Goal: Task Accomplishment & Management: Use online tool/utility

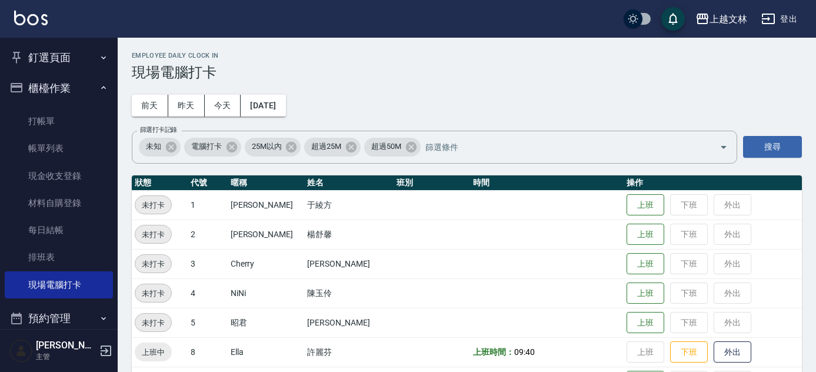
scroll to position [269, 0]
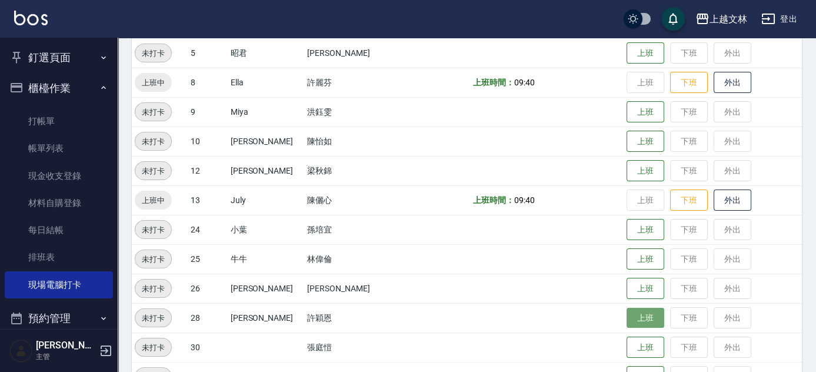
click at [646, 315] on button "上班" at bounding box center [645, 318] width 38 height 21
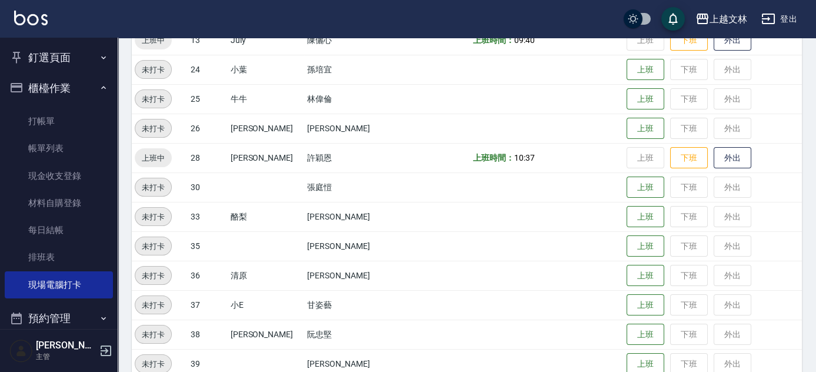
scroll to position [428, 0]
click at [646, 98] on button "上班" at bounding box center [645, 100] width 38 height 21
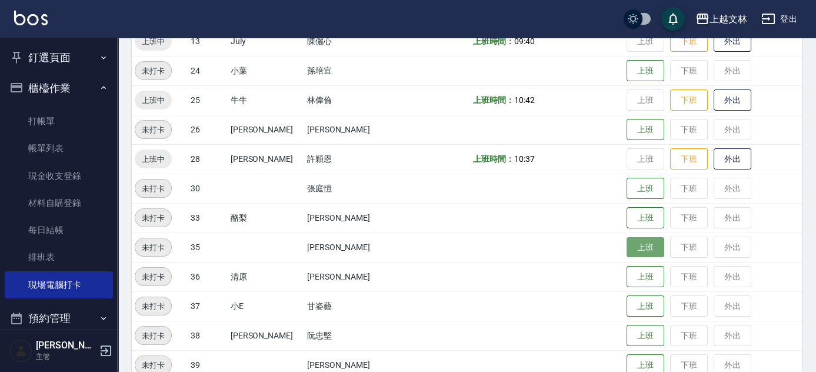
drag, startPoint x: 624, startPoint y: 255, endPoint x: 618, endPoint y: 254, distance: 6.6
click at [626, 254] on button "上班" at bounding box center [645, 247] width 38 height 21
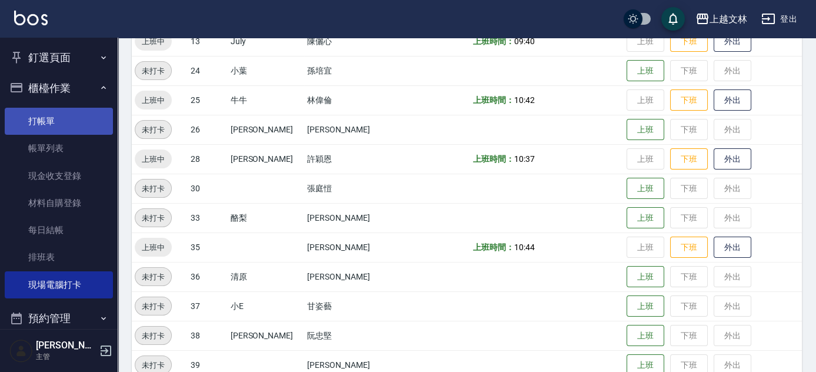
click at [49, 118] on link "打帳單" at bounding box center [59, 121] width 108 height 27
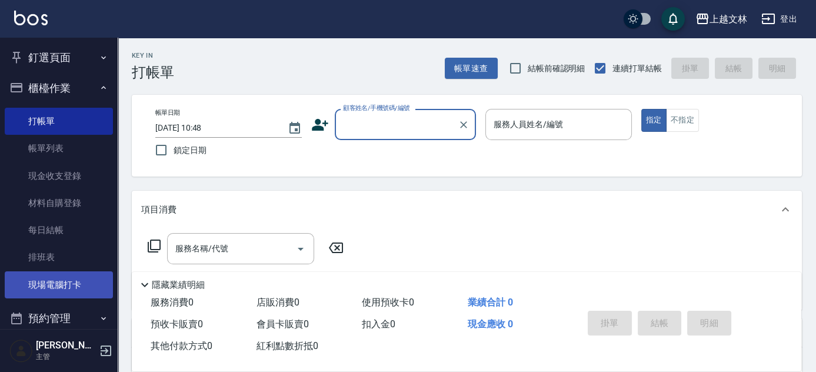
click at [78, 288] on link "現場電腦打卡" at bounding box center [59, 284] width 108 height 27
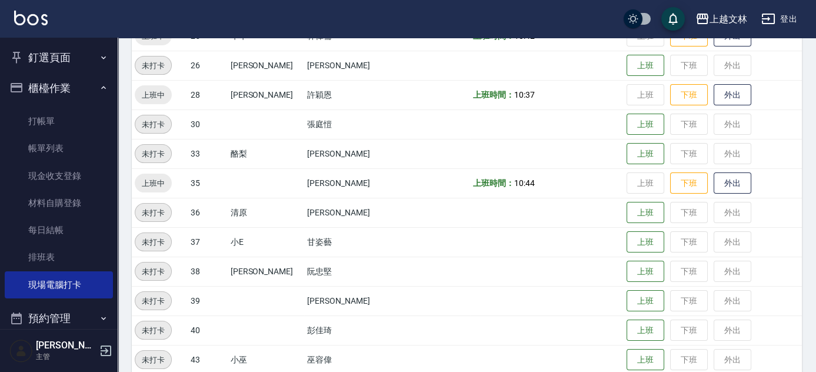
scroll to position [555, 0]
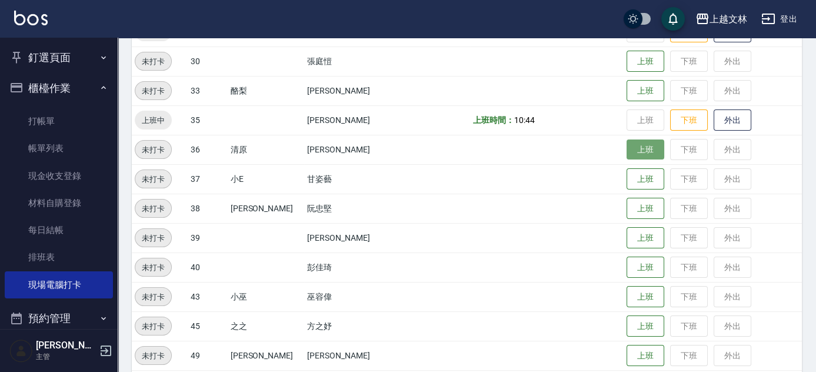
click at [633, 153] on button "上班" at bounding box center [645, 149] width 38 height 21
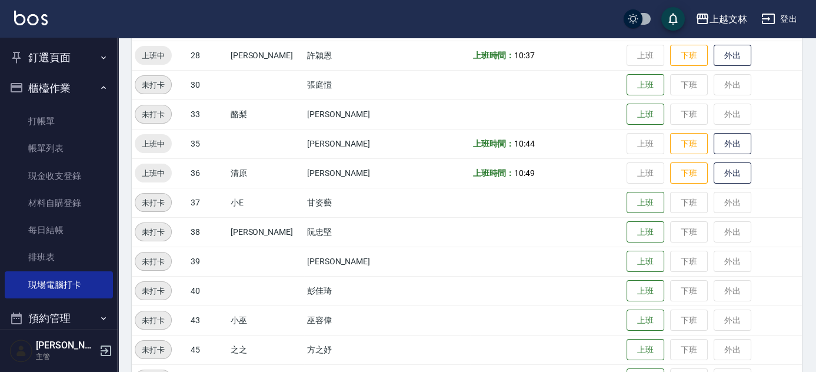
scroll to position [231, 0]
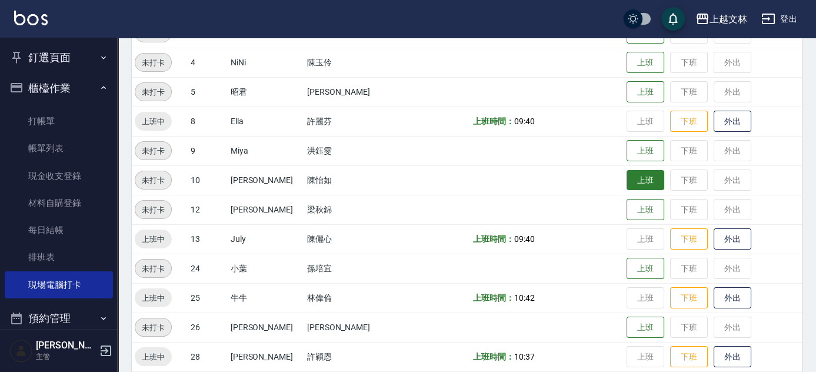
click at [649, 187] on button "上班" at bounding box center [645, 180] width 38 height 21
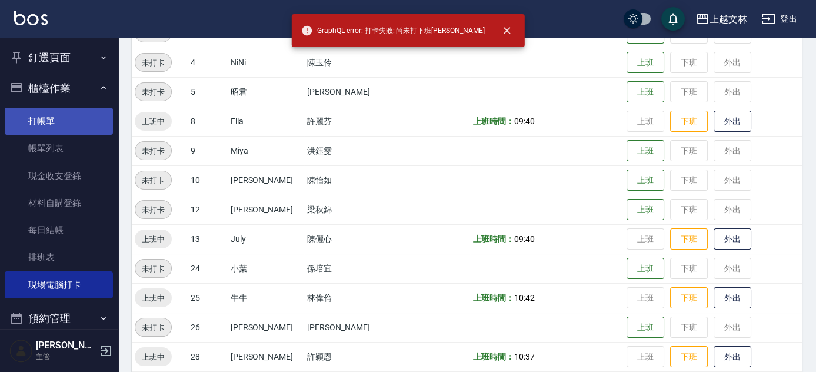
click at [65, 119] on link "打帳單" at bounding box center [59, 121] width 108 height 27
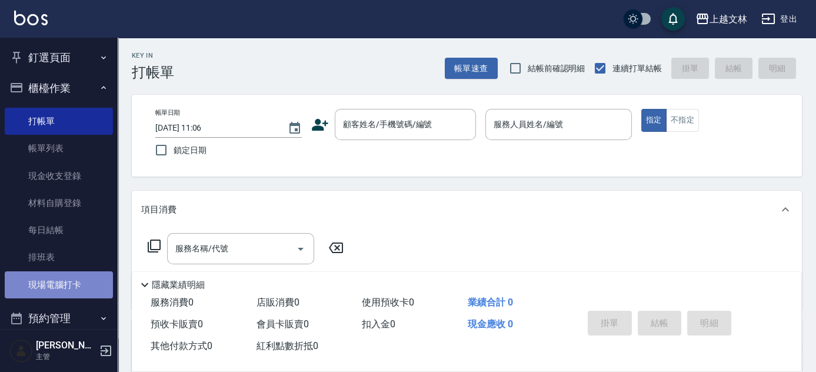
click at [76, 282] on link "現場電腦打卡" at bounding box center [59, 284] width 108 height 27
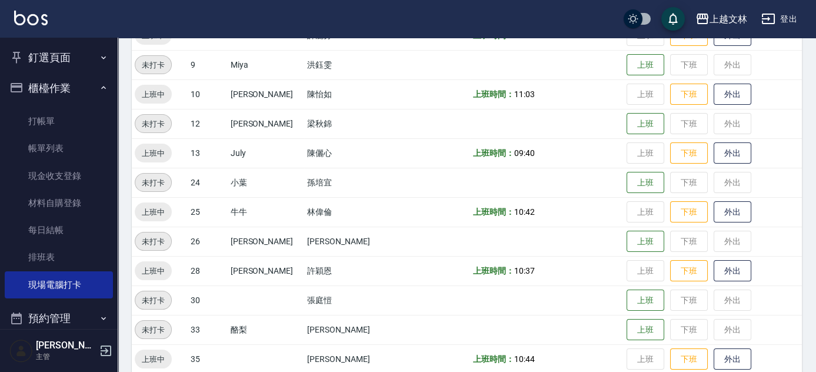
scroll to position [313, 0]
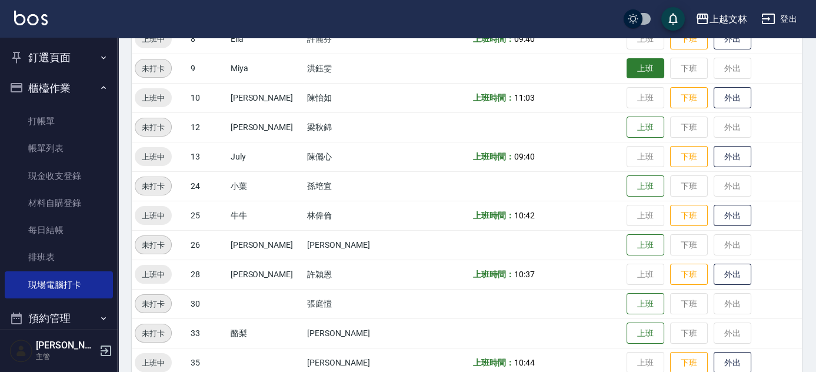
click at [631, 69] on button "上班" at bounding box center [645, 68] width 38 height 21
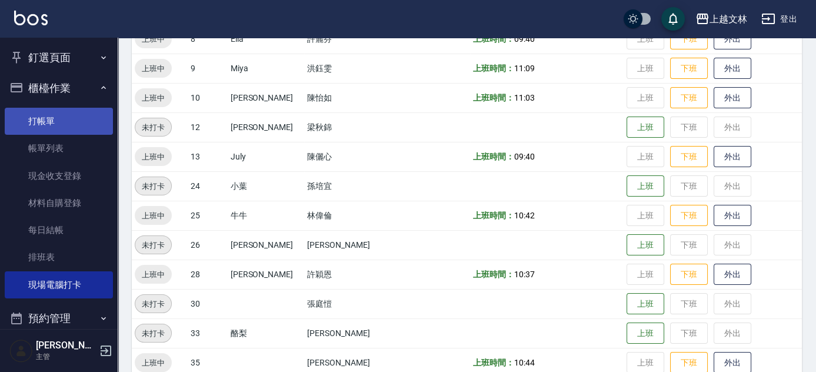
click at [38, 122] on link "打帳單" at bounding box center [59, 121] width 108 height 27
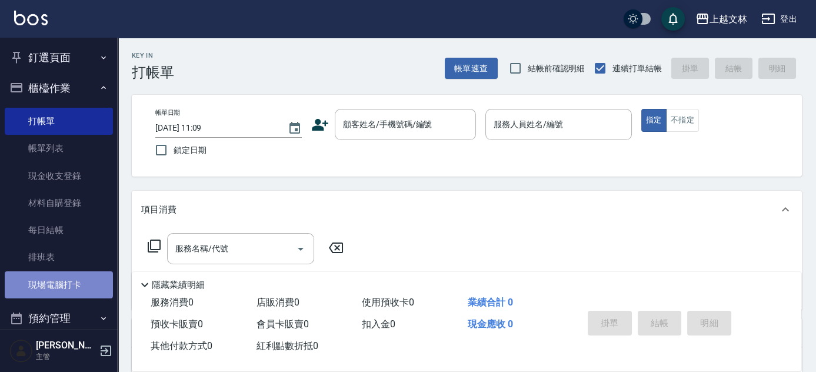
click at [58, 283] on link "現場電腦打卡" at bounding box center [59, 284] width 108 height 27
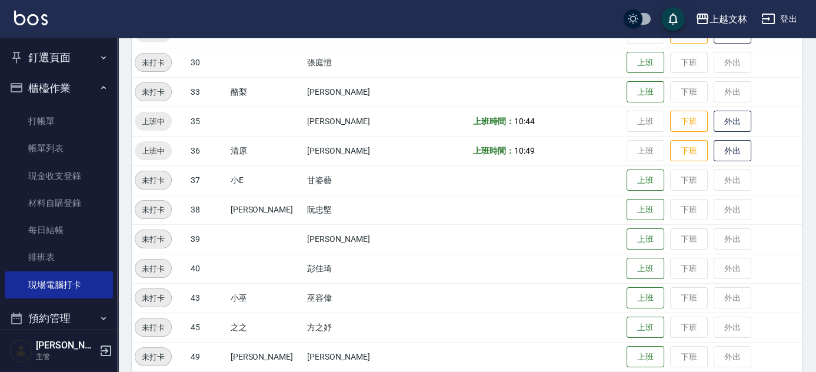
scroll to position [561, 0]
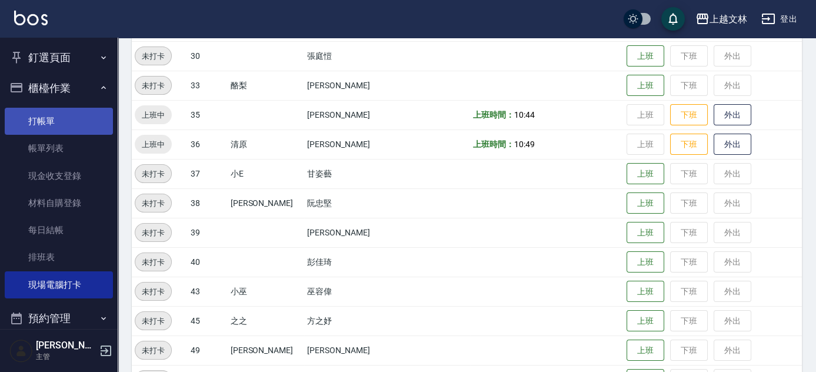
click at [53, 126] on link "打帳單" at bounding box center [59, 121] width 108 height 27
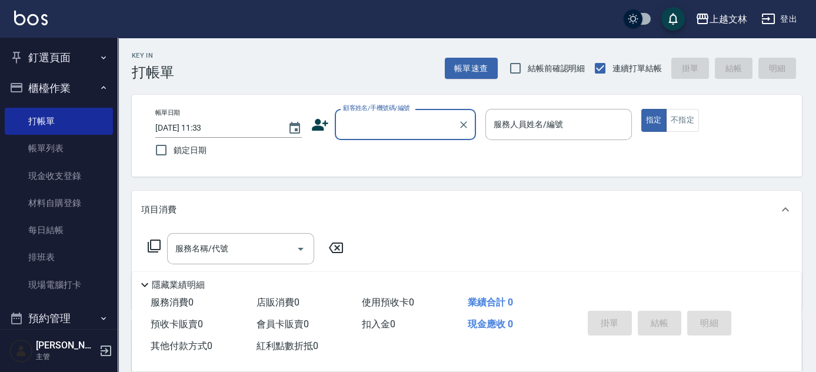
click at [378, 122] on input "顧客姓名/手機號碼/編號" at bounding box center [396, 124] width 113 height 21
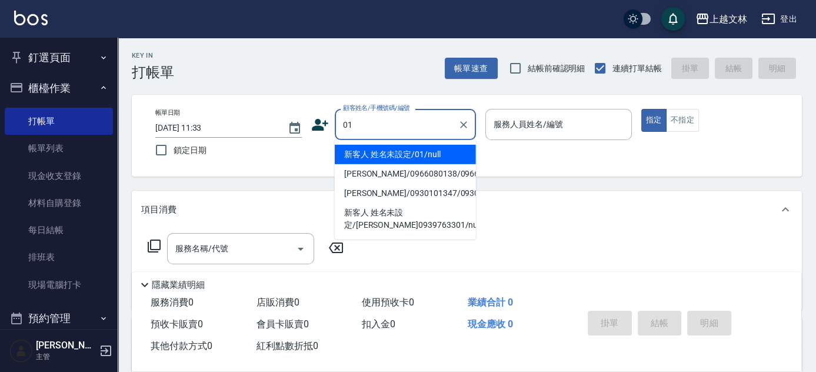
type input "新客人 姓名未設定/01/null"
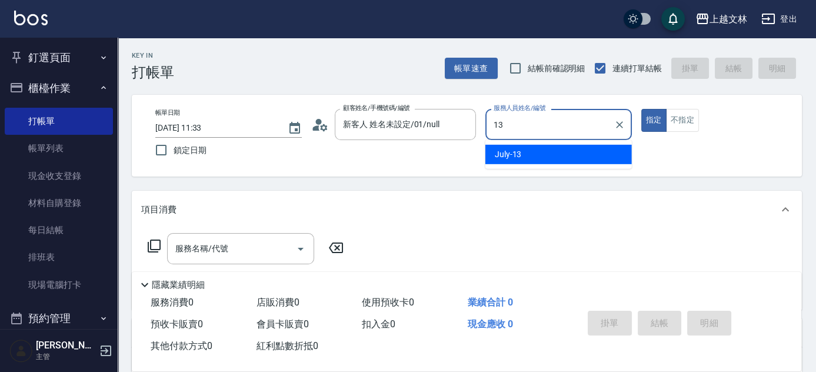
type input "July-13"
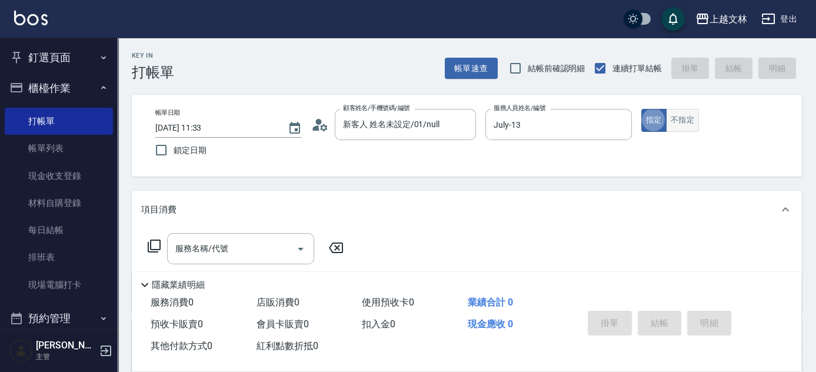
type button "true"
click at [201, 244] on div "服務名稱/代號 服務名稱/代號" at bounding box center [240, 248] width 147 height 31
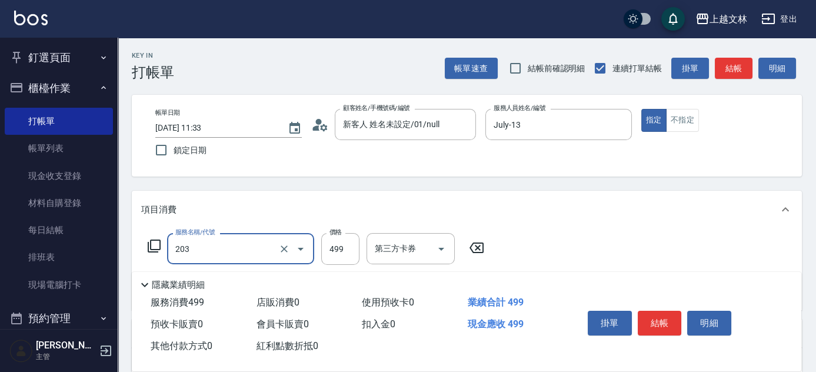
type input "B級洗+剪(203)"
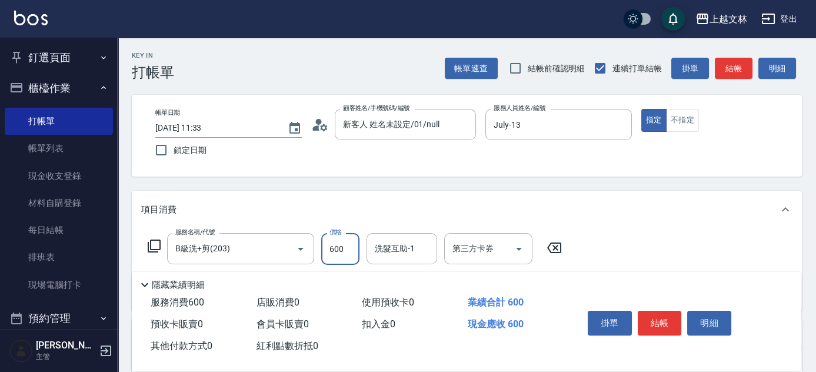
type input "600"
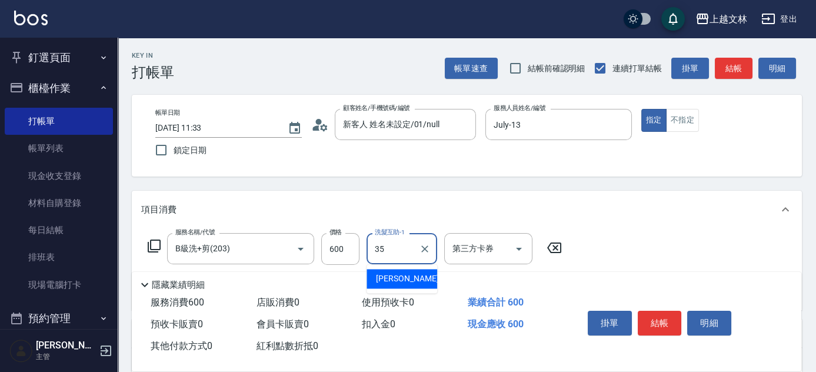
type input "[PERSON_NAME]-35"
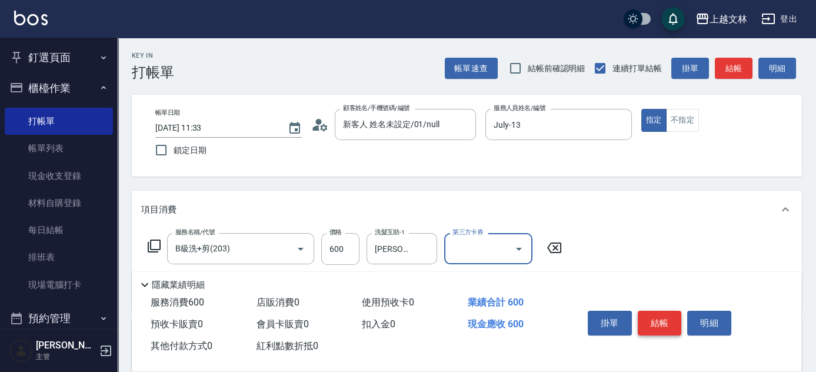
click at [645, 318] on button "結帳" at bounding box center [660, 323] width 44 height 25
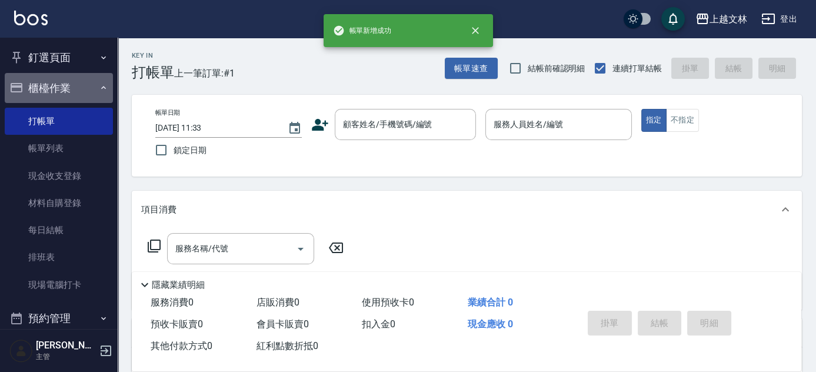
click at [64, 87] on button "櫃檯作業" at bounding box center [59, 88] width 108 height 31
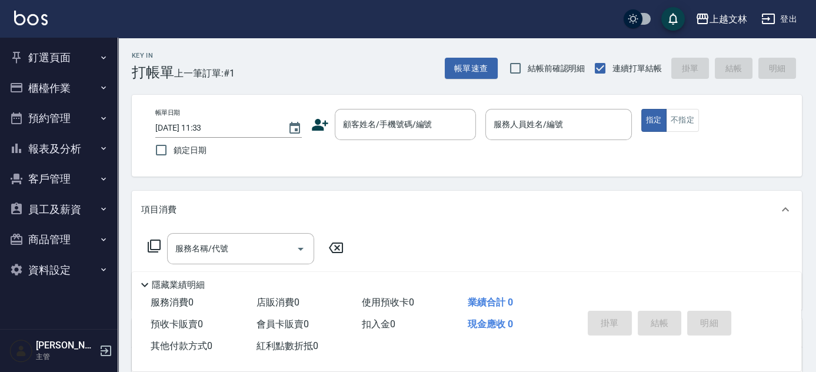
click at [91, 153] on button "報表及分析" at bounding box center [59, 149] width 108 height 31
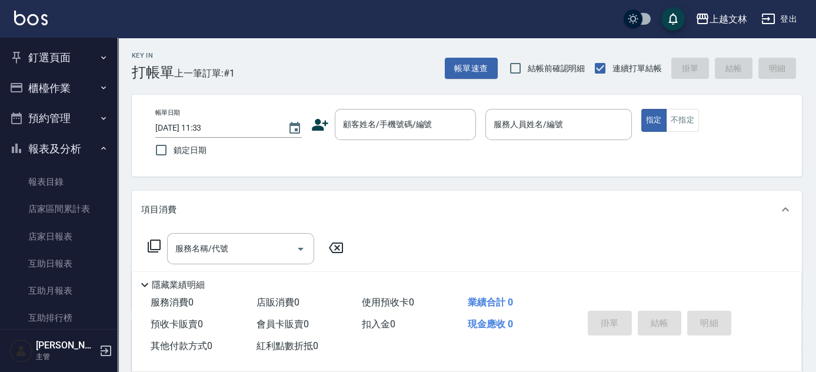
scroll to position [255, 0]
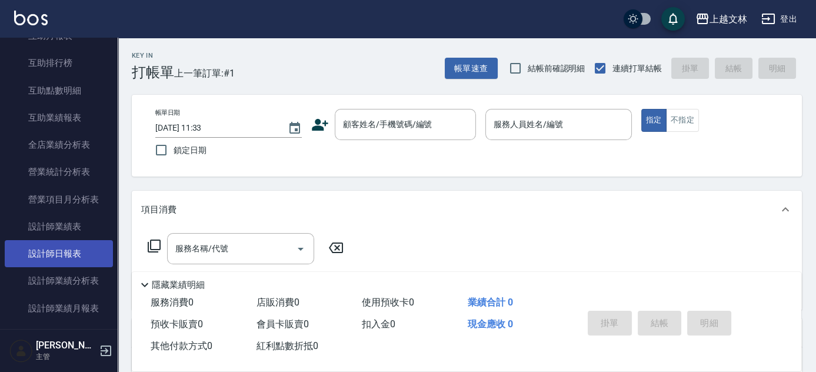
click at [98, 260] on link "設計師日報表" at bounding box center [59, 253] width 108 height 27
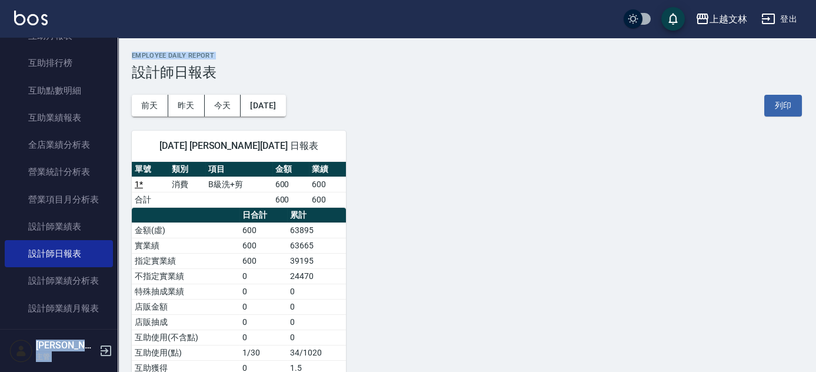
click at [119, 72] on div "上越文[PERSON_NAME]出 釘選頁面 店家日報表 設計師排行榜 每日結帳 櫃檯作業 打帳單 帳單列表 現金收支登錄 材料自購登錄 每日結帳 排班表 現…" at bounding box center [408, 248] width 816 height 496
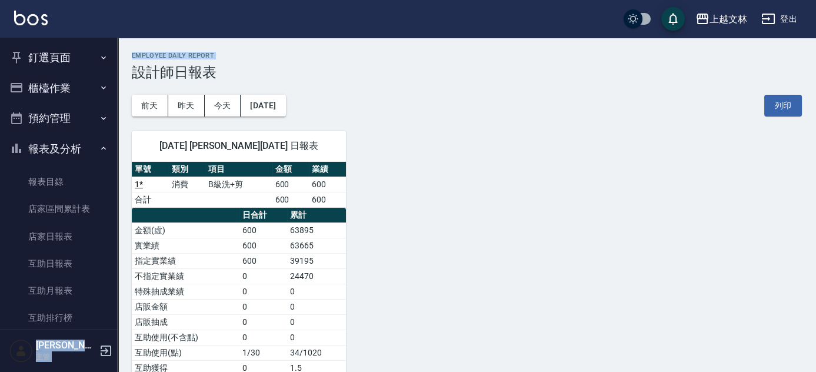
click at [84, 156] on button "報表及分析" at bounding box center [59, 149] width 108 height 31
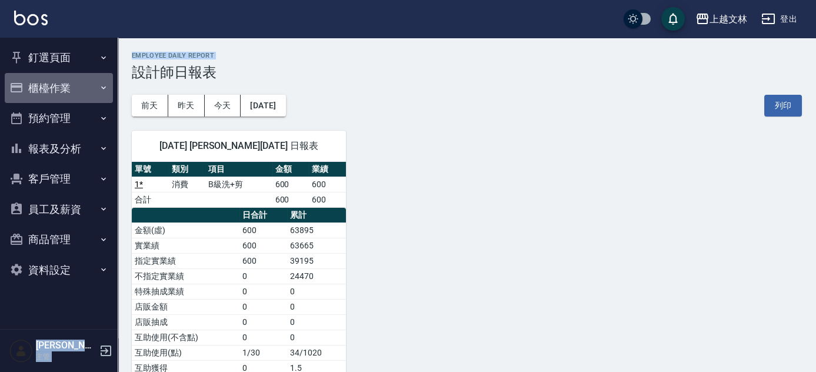
click at [91, 91] on button "櫃檯作業" at bounding box center [59, 88] width 108 height 31
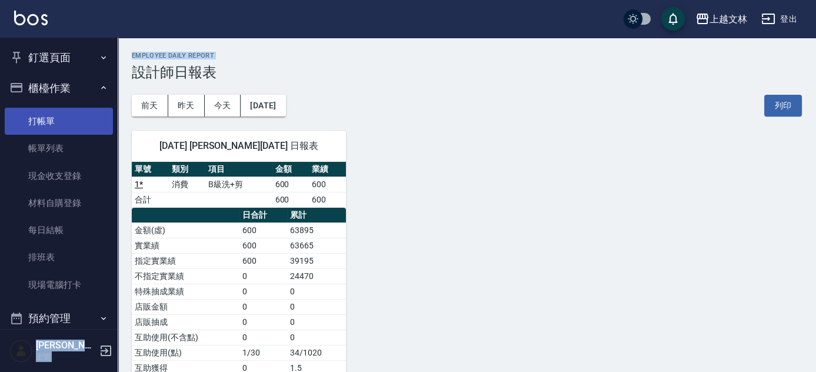
click at [88, 116] on link "打帳單" at bounding box center [59, 121] width 108 height 27
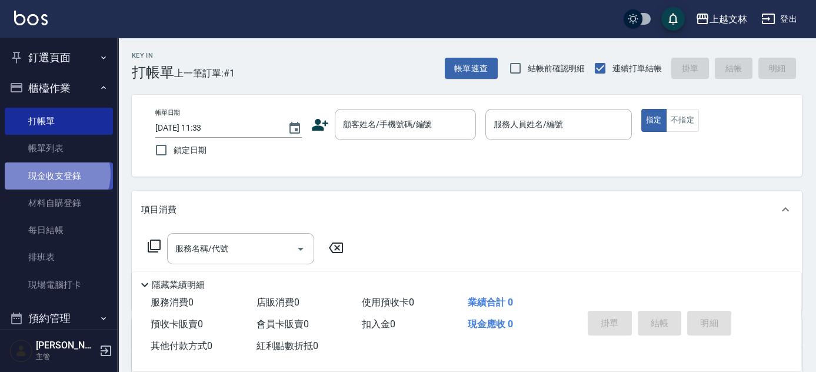
click at [55, 174] on link "現金收支登錄" at bounding box center [59, 175] width 108 height 27
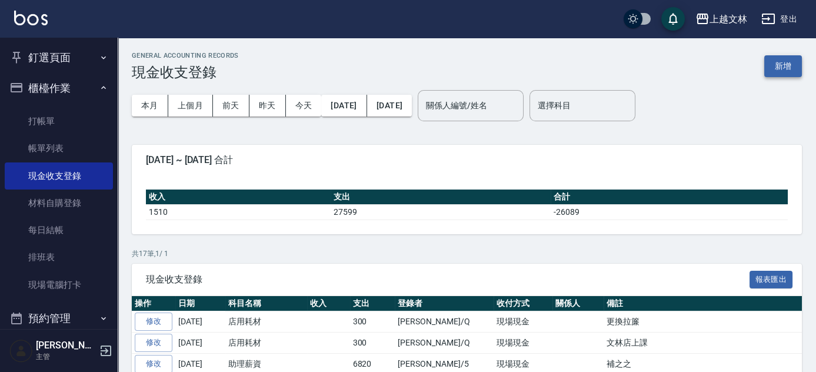
click at [795, 65] on button "新增" at bounding box center [783, 66] width 38 height 22
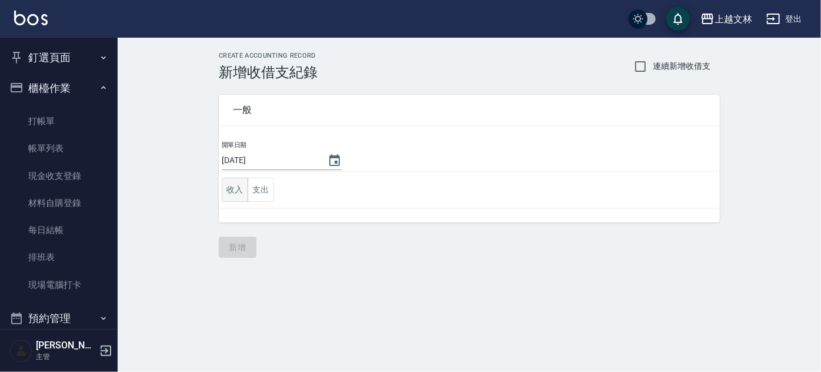
click at [236, 188] on button "收入" at bounding box center [235, 190] width 26 height 24
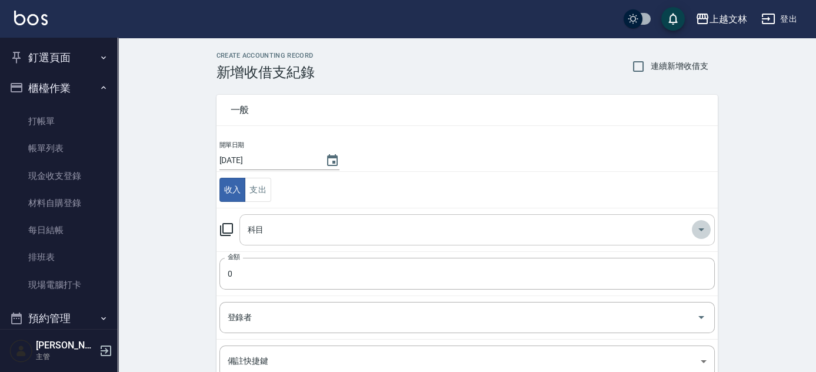
click at [701, 227] on icon "Open" at bounding box center [701, 229] width 14 height 14
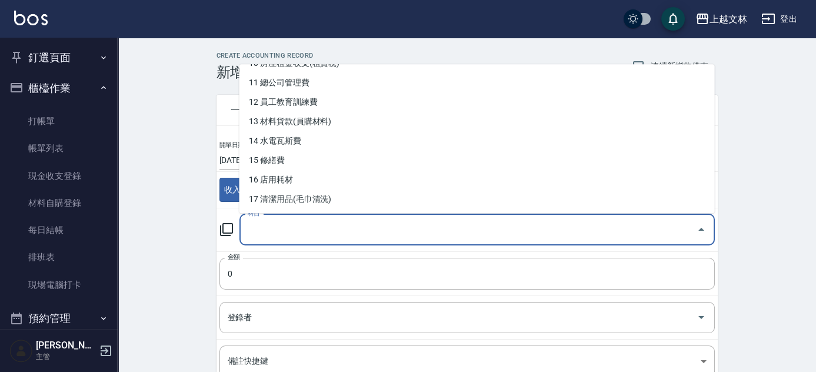
scroll to position [215, 0]
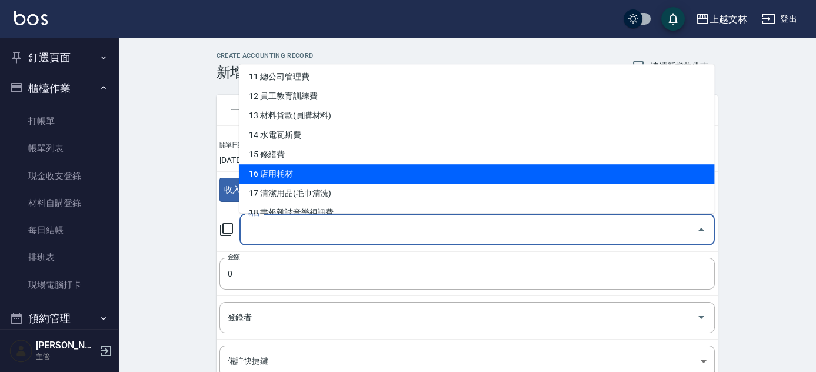
click at [282, 176] on li "16 店用耗材" at bounding box center [476, 173] width 475 height 19
type input "16 店用耗材"
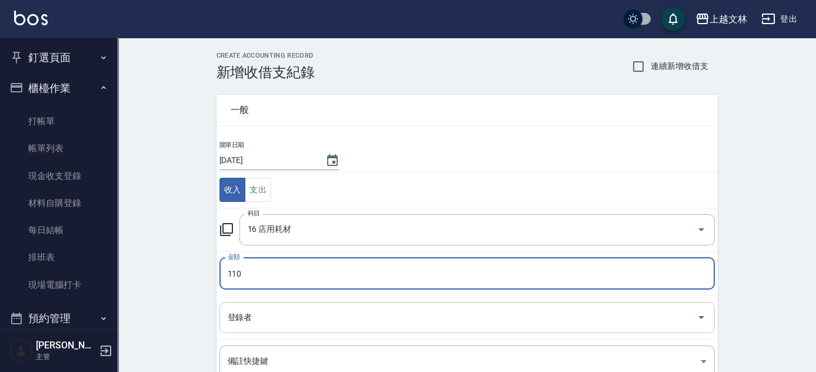
type input "110"
click at [225, 312] on input "登錄者" at bounding box center [458, 317] width 467 height 21
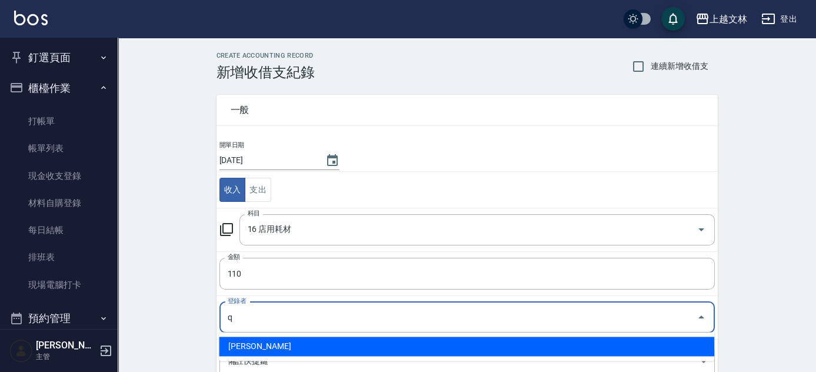
click at [236, 345] on li "[PERSON_NAME]" at bounding box center [466, 345] width 495 height 19
type input "[PERSON_NAME]"
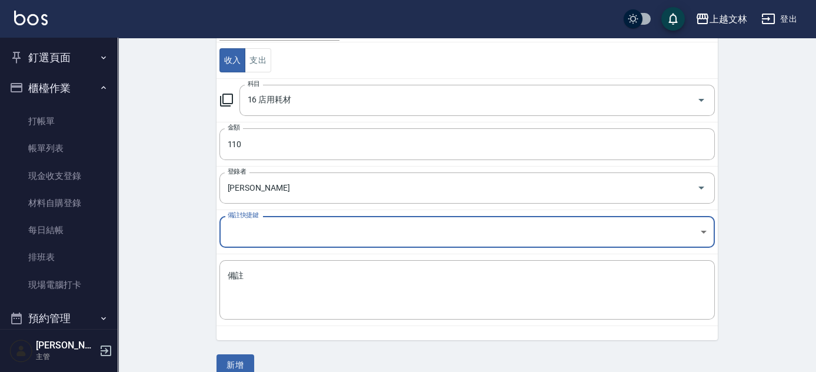
scroll to position [132, 0]
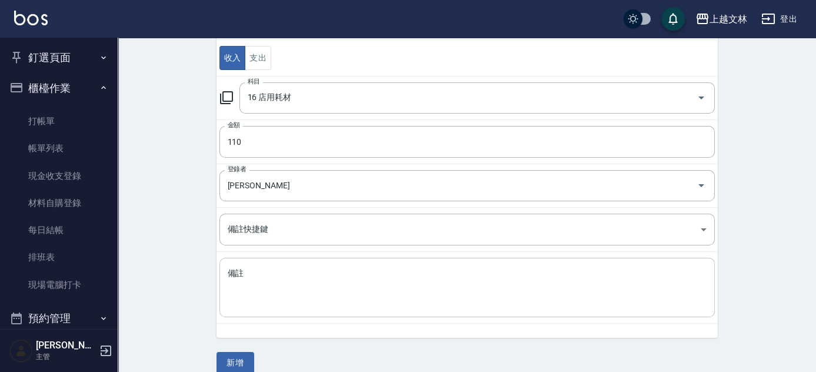
click at [222, 273] on div "x 備註" at bounding box center [466, 287] width 495 height 59
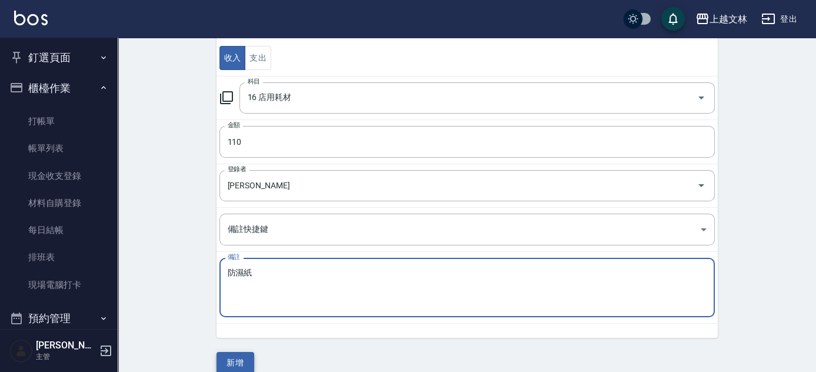
type textarea "防濕紙"
click at [239, 364] on button "新增" at bounding box center [235, 363] width 38 height 22
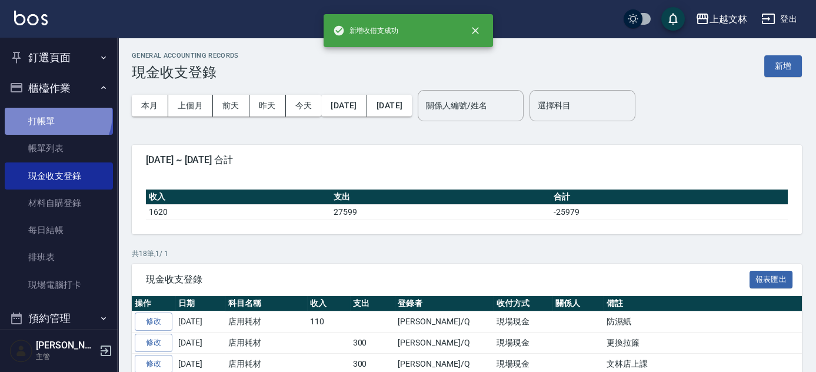
click at [56, 115] on link "打帳單" at bounding box center [59, 121] width 108 height 27
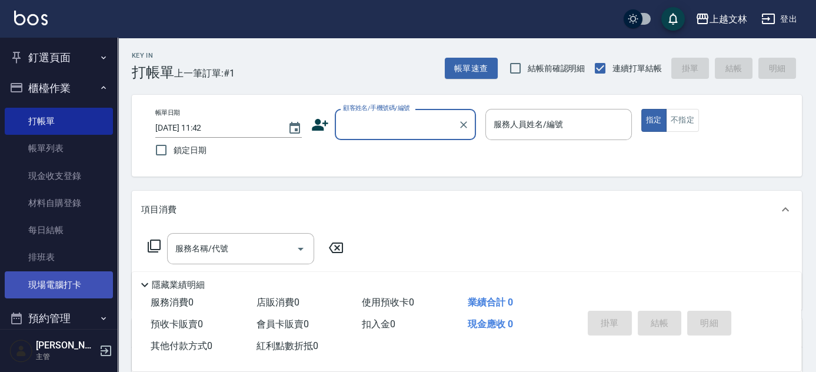
click at [52, 293] on link "現場電腦打卡" at bounding box center [59, 284] width 108 height 27
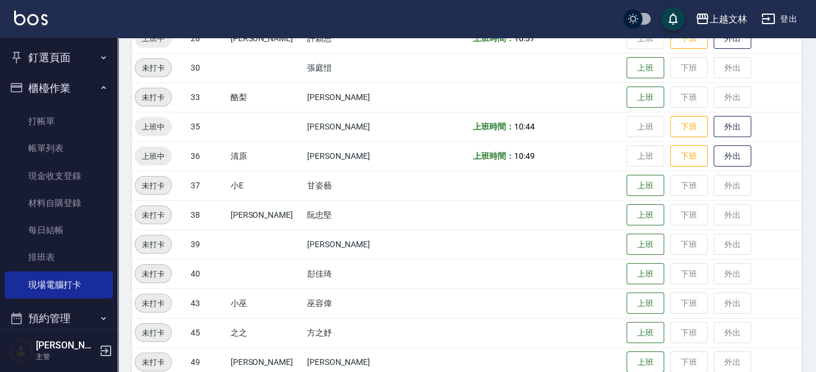
scroll to position [556, 0]
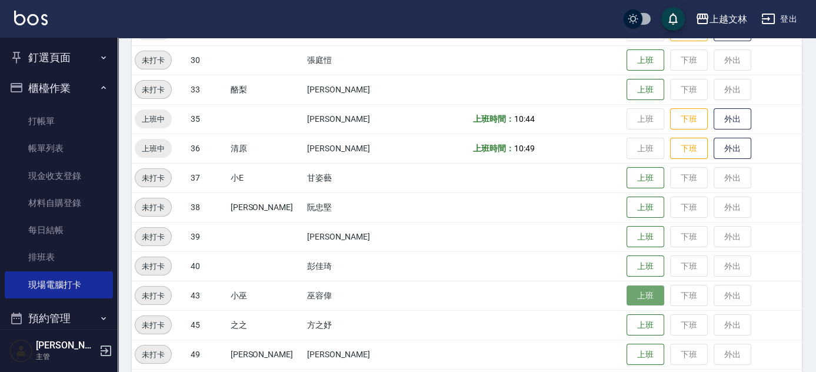
click at [626, 296] on button "上班" at bounding box center [645, 295] width 38 height 21
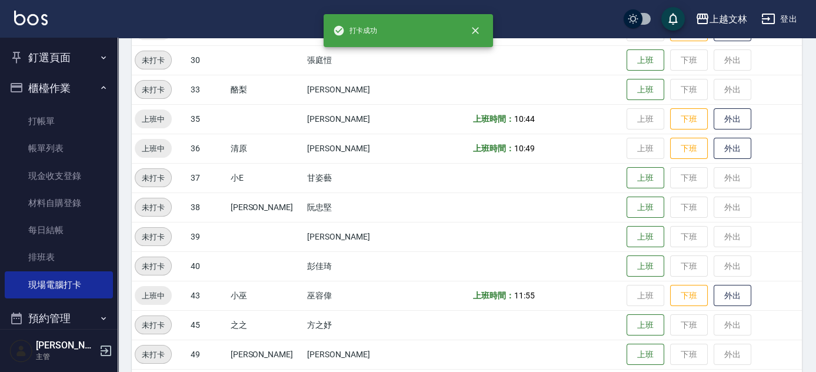
click at [75, 108] on li "打帳單" at bounding box center [59, 121] width 108 height 27
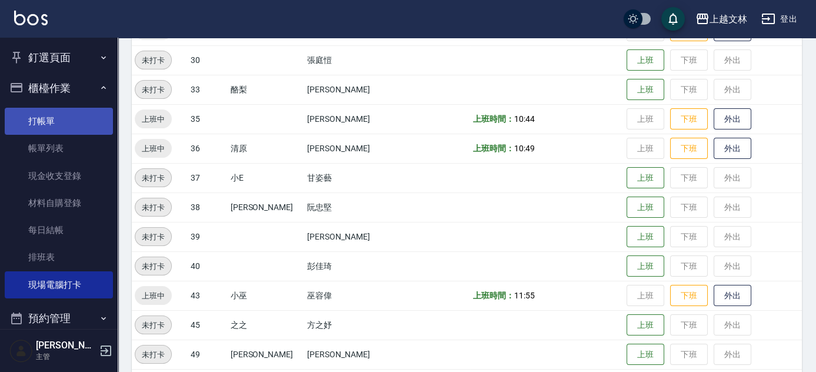
click at [68, 119] on link "打帳單" at bounding box center [59, 121] width 108 height 27
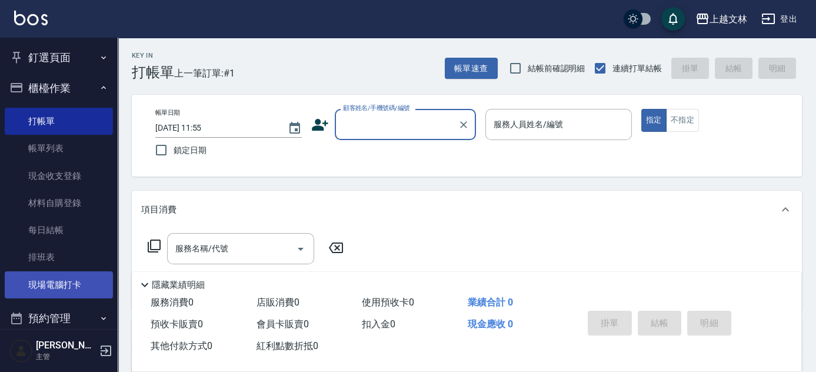
click at [71, 294] on link "現場電腦打卡" at bounding box center [59, 284] width 108 height 27
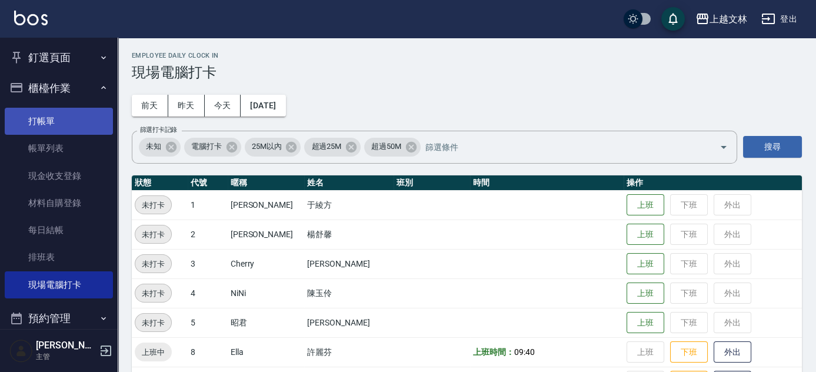
click at [79, 119] on link "打帳單" at bounding box center [59, 121] width 108 height 27
